Goal: Check status: Check status

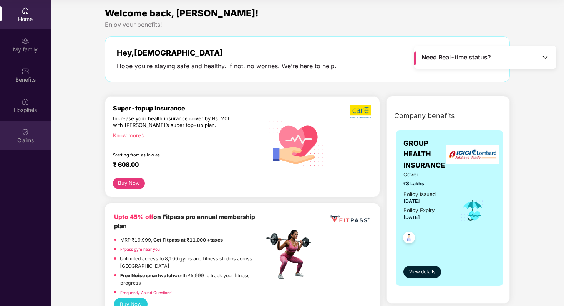
click at [18, 132] on div "Claims" at bounding box center [25, 135] width 51 height 29
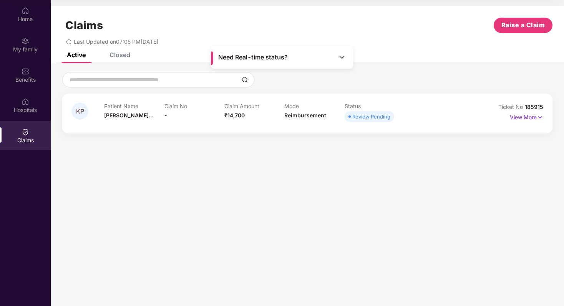
click at [334, 58] on div "Need Real-time status?" at bounding box center [282, 57] width 142 height 23
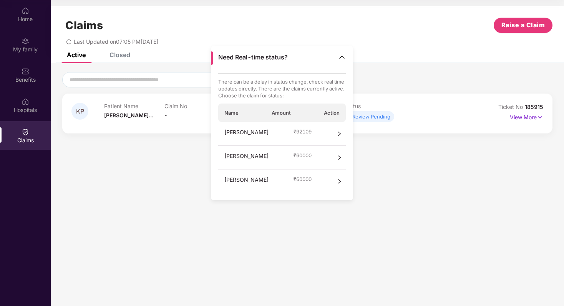
click at [313, 126] on div "[PERSON_NAME] ₹ 92109" at bounding box center [282, 134] width 128 height 24
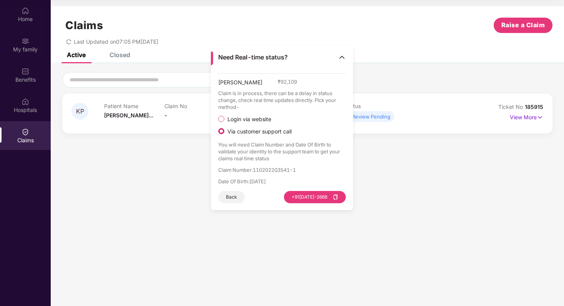
click at [335, 56] on div "Need Real-time status?" at bounding box center [282, 57] width 142 height 23
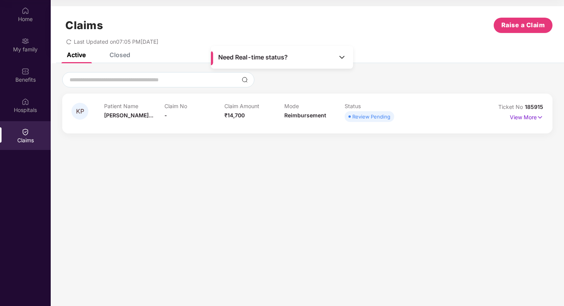
click at [333, 56] on div "Need Real-time status?" at bounding box center [282, 57] width 142 height 23
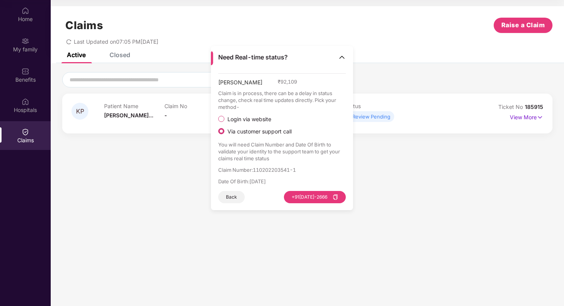
click at [231, 193] on button "Back" at bounding box center [231, 197] width 26 height 12
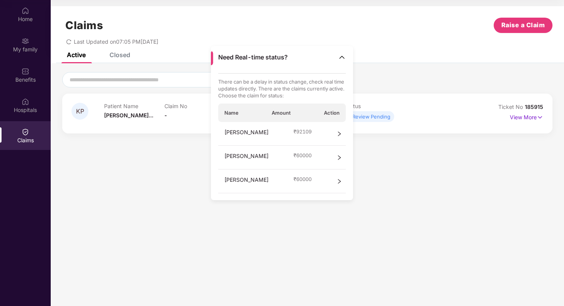
click at [263, 153] on span "[PERSON_NAME]" at bounding box center [246, 158] width 44 height 12
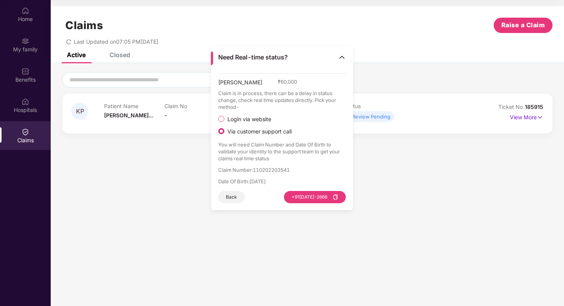
click at [233, 195] on button "Back" at bounding box center [231, 197] width 26 height 12
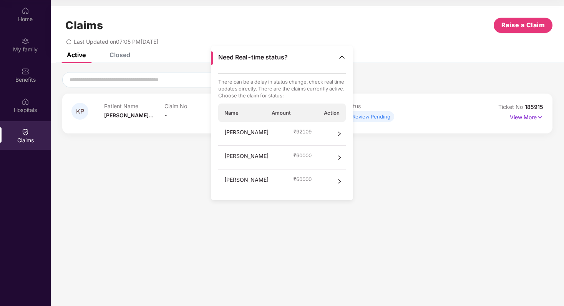
click at [91, 209] on section "Claims Raise a Claim Last Updated on 07:05 PM[DATE] Active Closed KP Patient Na…" at bounding box center [307, 153] width 513 height 306
click at [372, 39] on div "Last Updated on 07:05 PM[DATE]" at bounding box center [307, 39] width 490 height 12
click at [335, 57] on div "Need Real-time status?" at bounding box center [282, 57] width 142 height 23
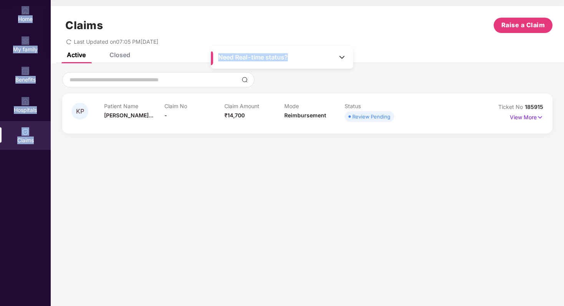
drag, startPoint x: 310, startPoint y: 55, endPoint x: 511, endPoint y: -13, distance: 211.9
click at [511, 0] on html "Get Pazcare mobile app for all your employee benefits need Download Now Get Hel…" at bounding box center [282, 110] width 564 height 306
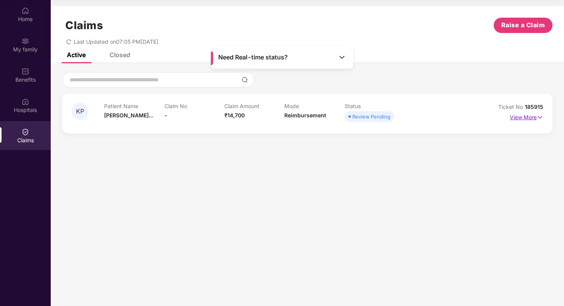
drag, startPoint x: 546, startPoint y: 114, endPoint x: 537, endPoint y: 114, distance: 9.2
click at [544, 114] on div "KP Patient Name [PERSON_NAME]... Claim No - Claim Amount ₹14,700 Mode Reimburse…" at bounding box center [307, 114] width 490 height 40
click at [522, 114] on p "View More" at bounding box center [526, 116] width 33 height 10
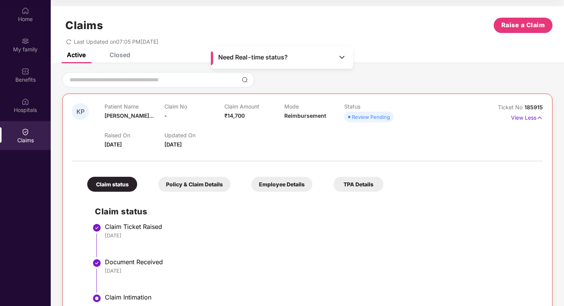
drag, startPoint x: 179, startPoint y: 42, endPoint x: 64, endPoint y: 41, distance: 115.6
click at [64, 41] on div "Last Updated on 07:05 PM[DATE]" at bounding box center [307, 39] width 490 height 12
click at [62, 24] on div "Claims" at bounding box center [82, 25] width 41 height 13
drag, startPoint x: 62, startPoint y: 24, endPoint x: 182, endPoint y: 43, distance: 121.6
click at [182, 43] on div "Claims Raise a Claim Last Updated on 07:05 PM[DATE]" at bounding box center [307, 29] width 513 height 46
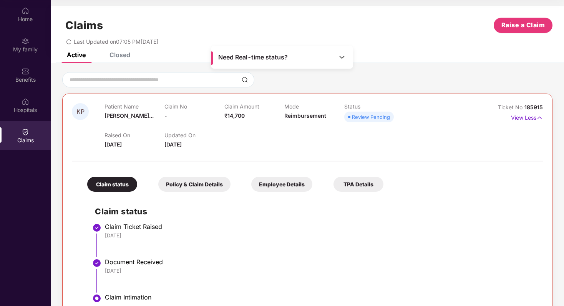
click at [368, 18] on div "Claims Raise a Claim" at bounding box center [307, 25] width 490 height 15
